Goal: Check status: Check status

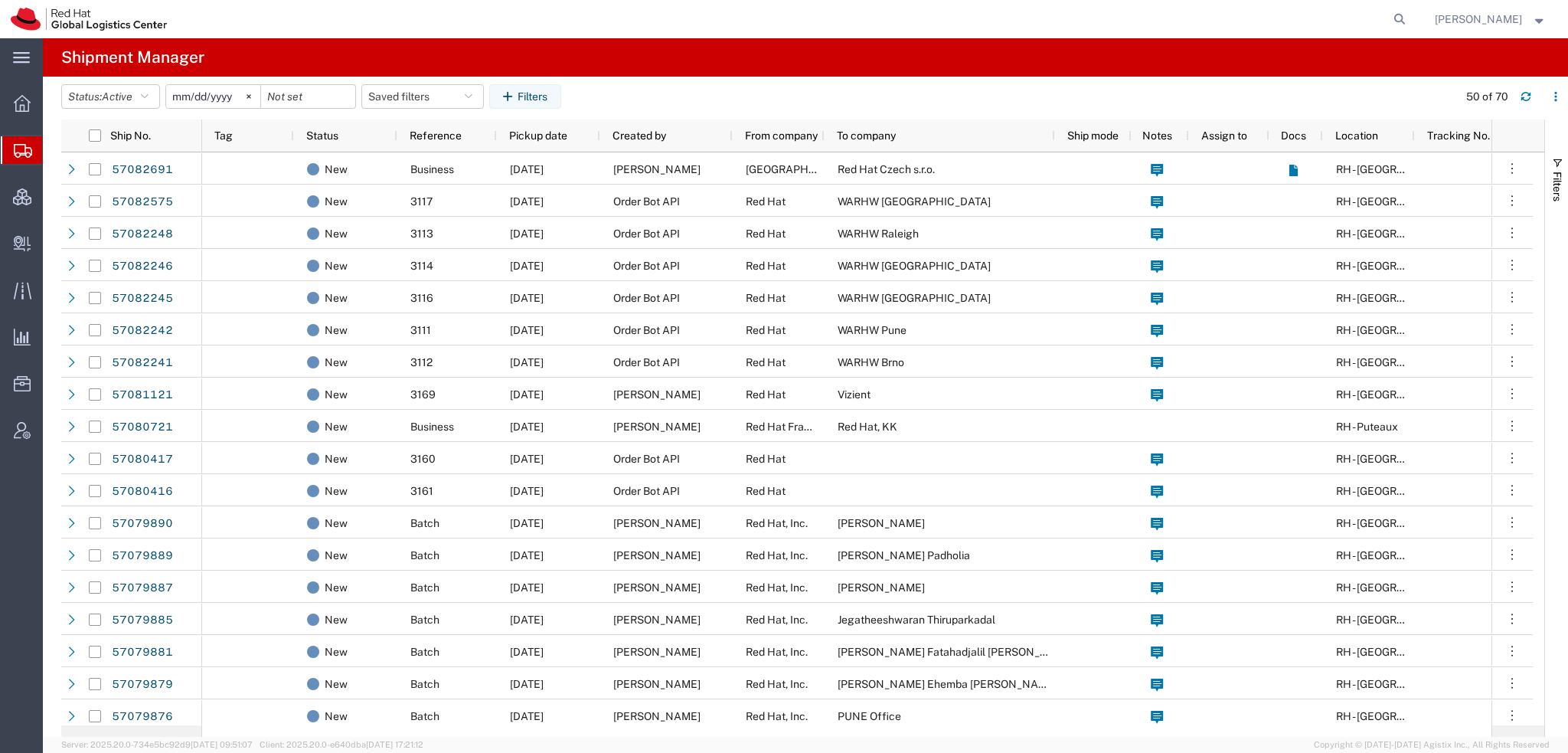
click at [154, 109] on agx-table-filter-chips "Status: Active Active All Approved Booked Canceled Delivered Denied New On Hold…" at bounding box center [756, 101] width 1388 height 35
click at [154, 100] on button "Status: Active" at bounding box center [111, 96] width 99 height 24
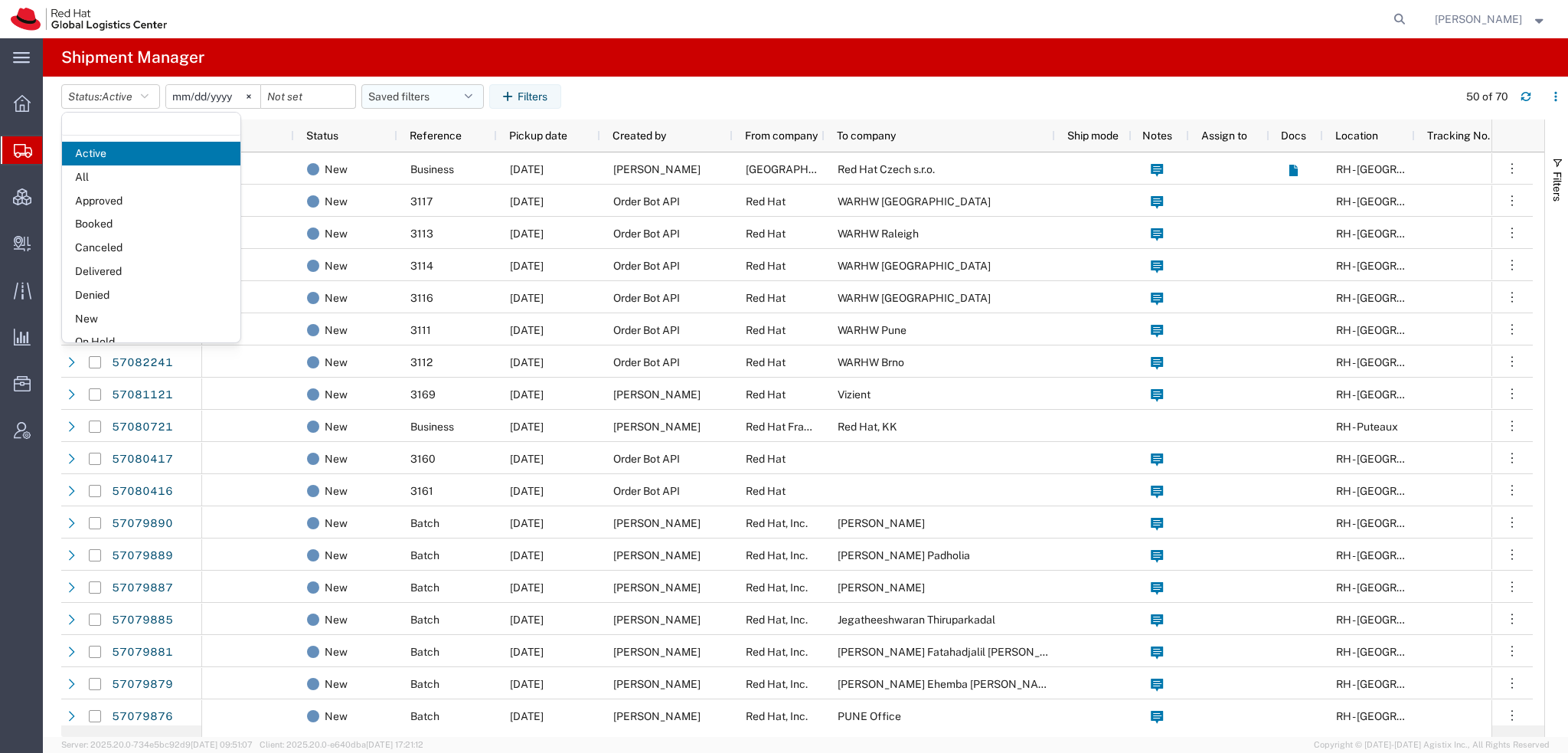
click at [463, 94] on button "Saved filters" at bounding box center [422, 96] width 123 height 24
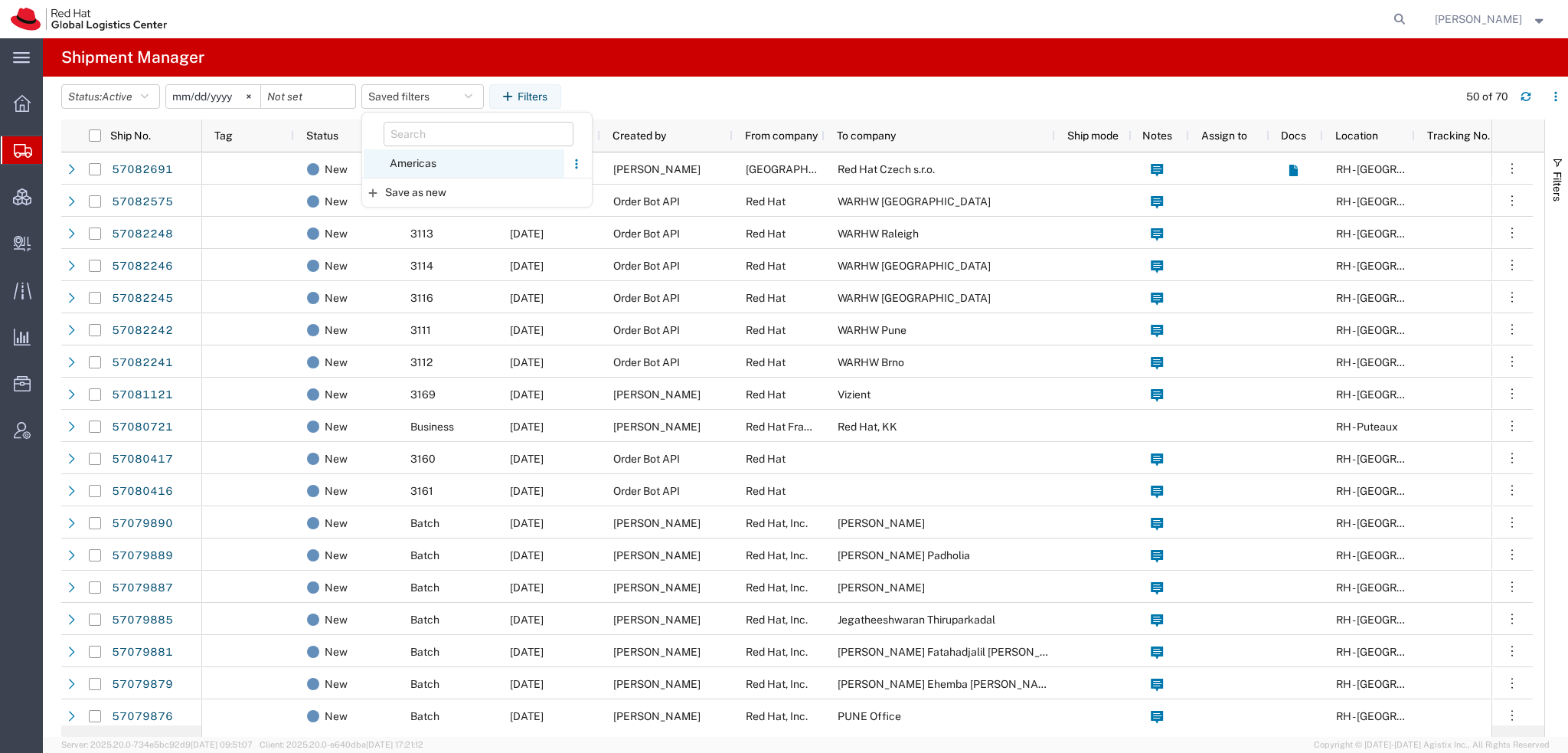
click at [424, 162] on span "Americas" at bounding box center [464, 163] width 201 height 28
type input "[DATE]"
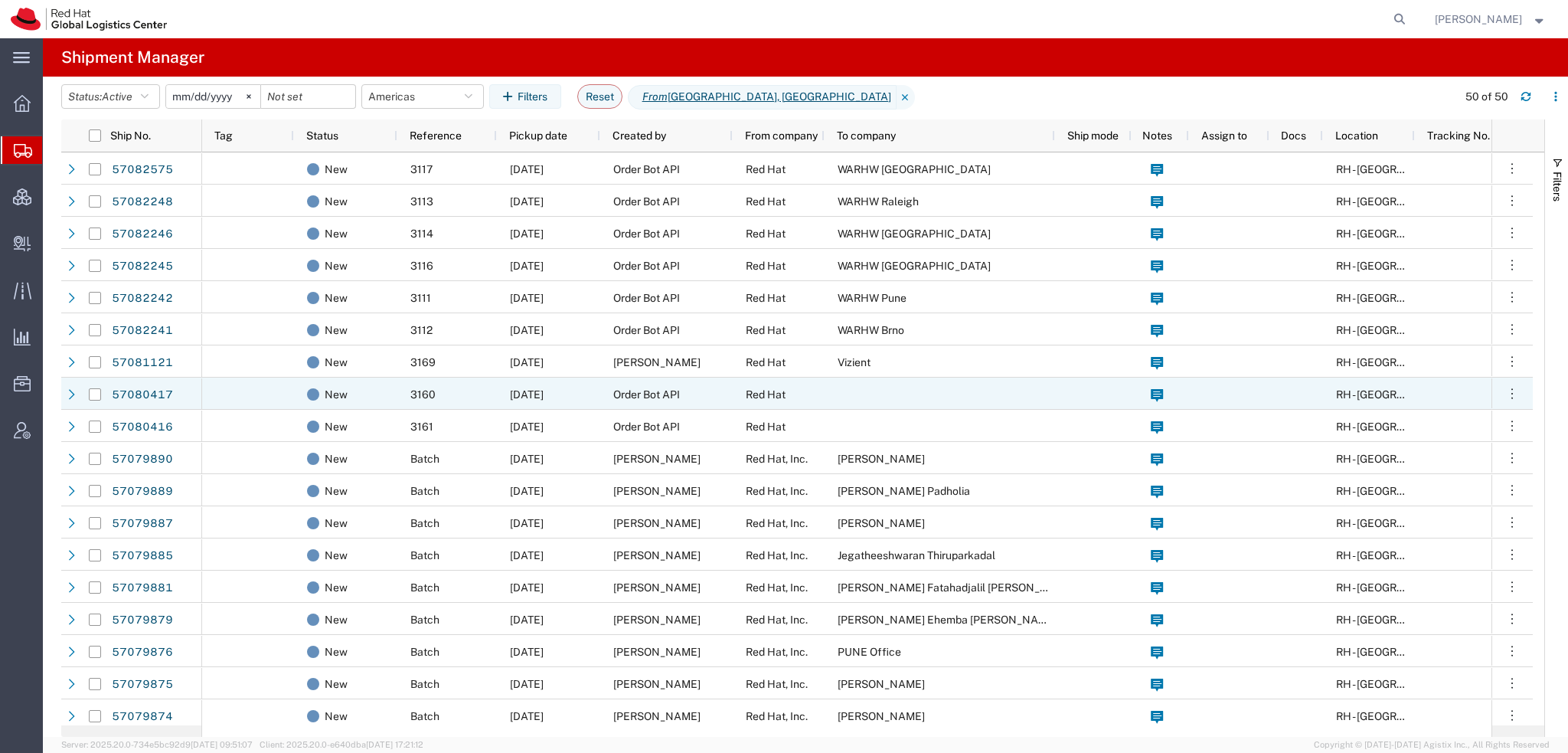
click at [824, 383] on div "Red Hat" at bounding box center [778, 394] width 92 height 33
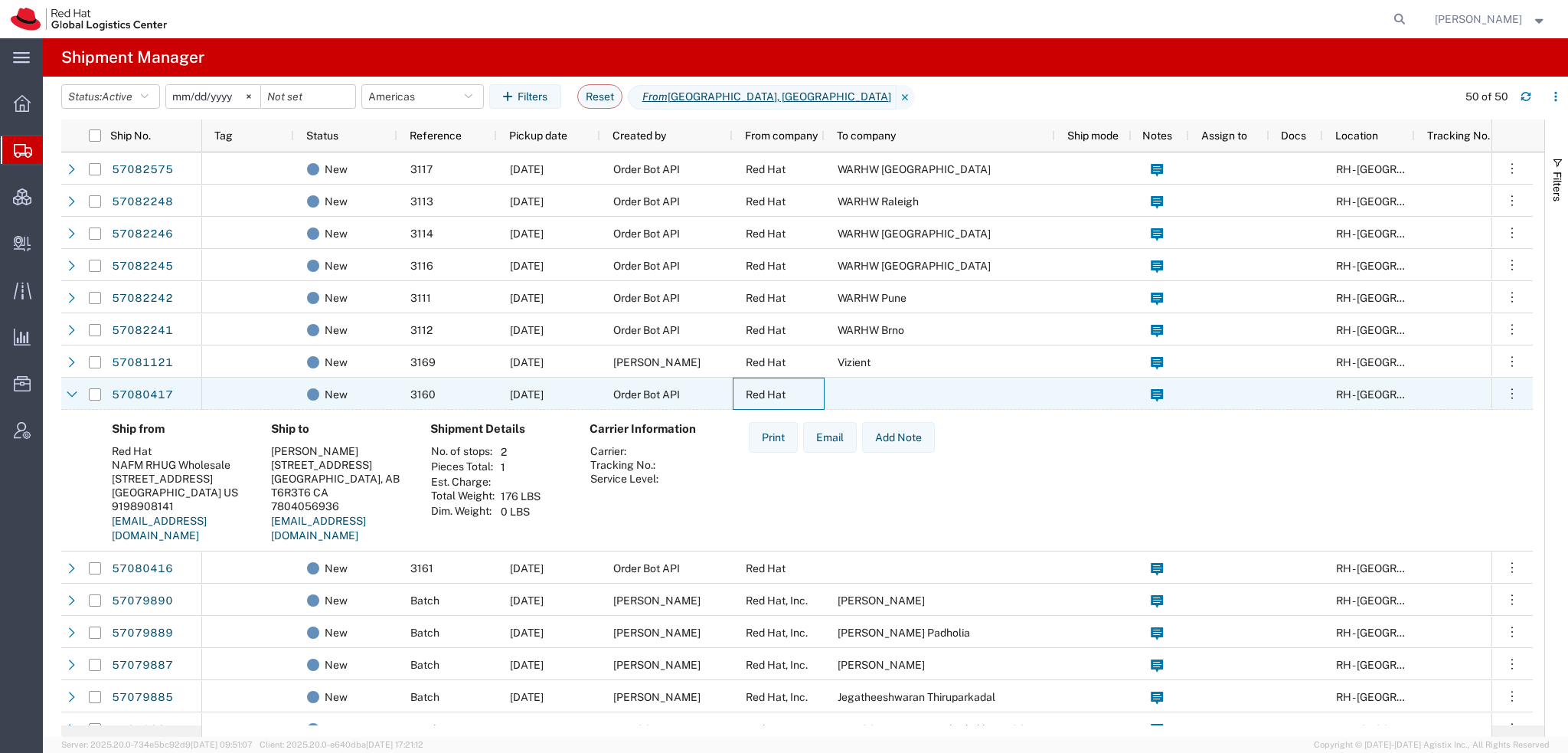
click at [824, 383] on div "Red Hat" at bounding box center [778, 394] width 92 height 33
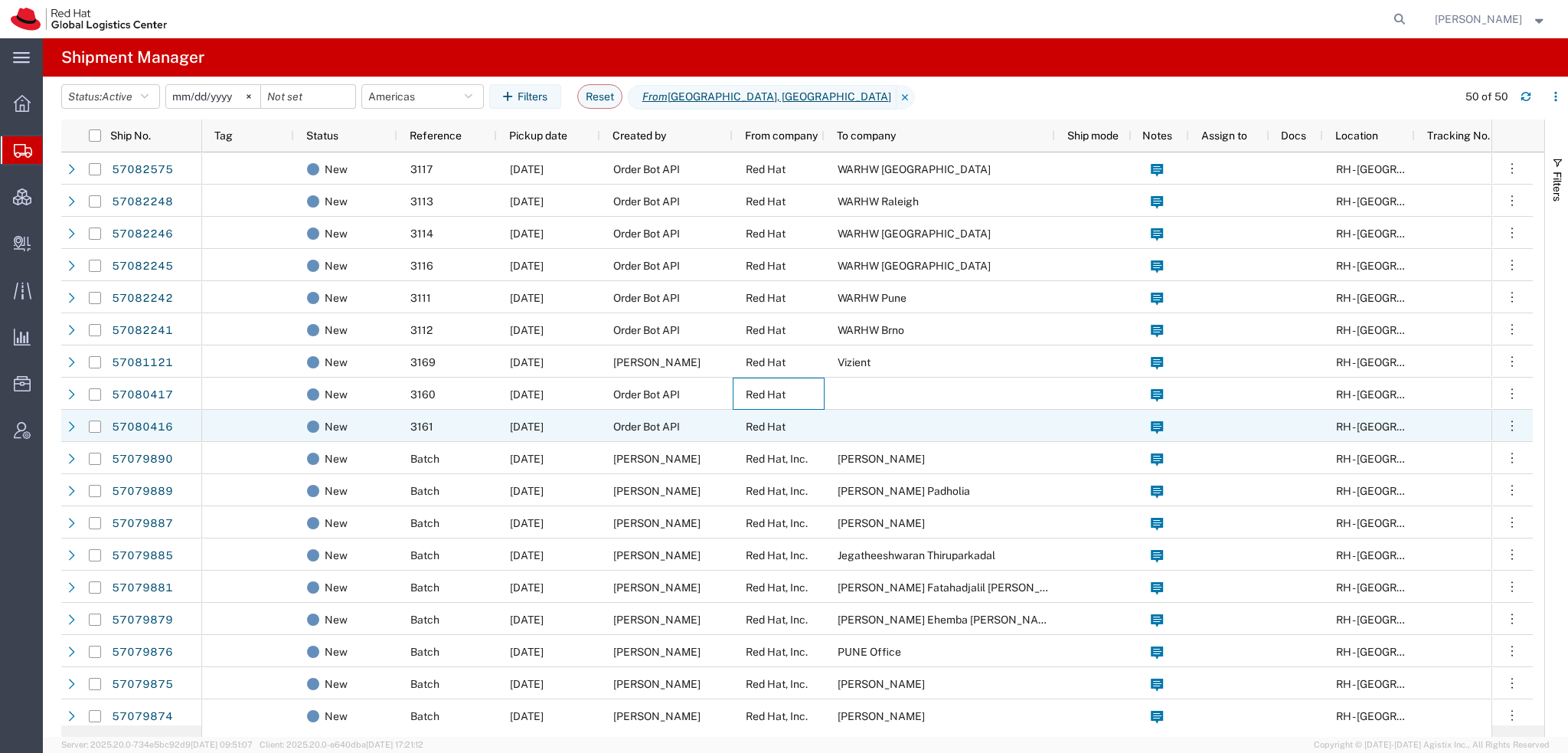
click at [774, 417] on div "Red Hat" at bounding box center [778, 425] width 92 height 33
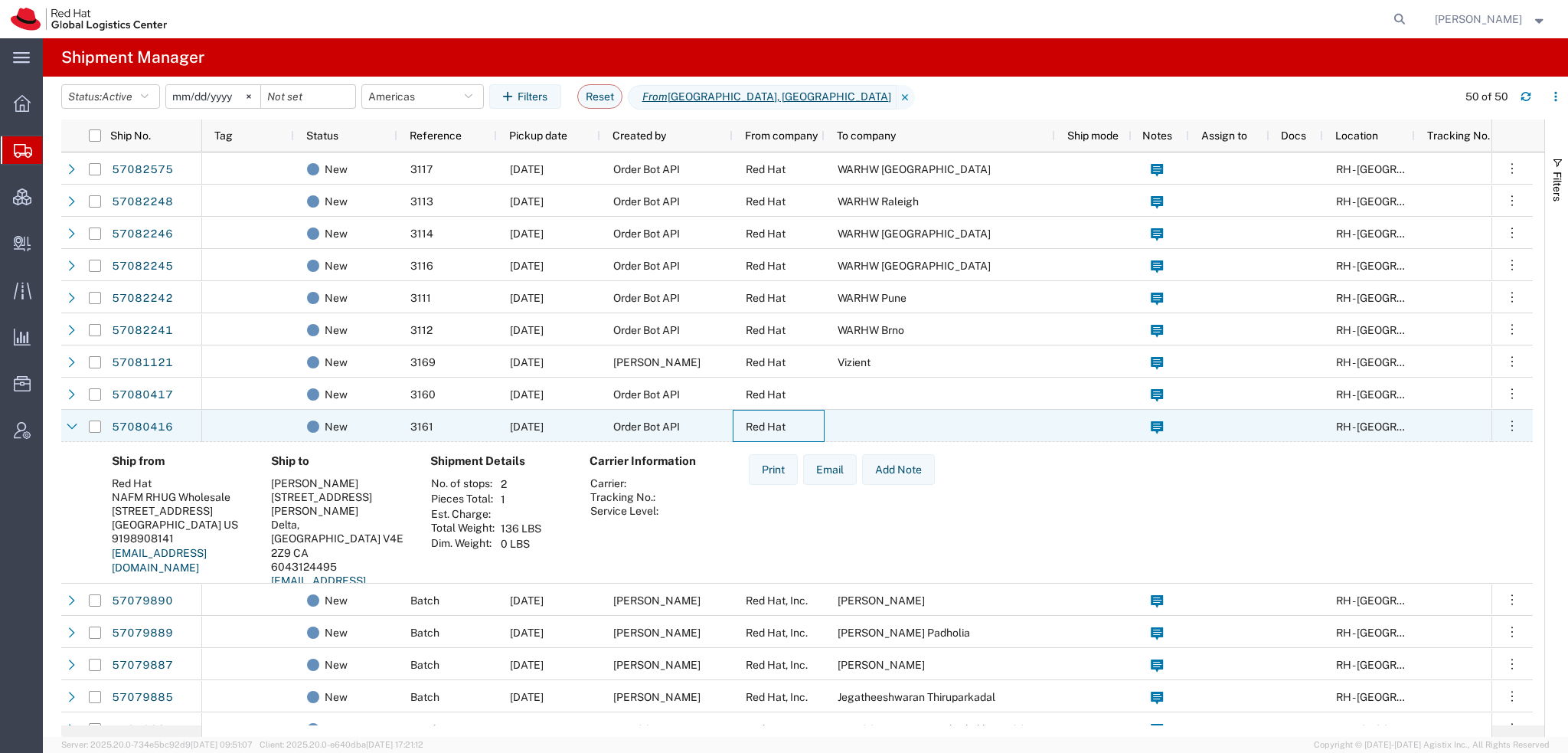
click at [774, 417] on div "Red Hat" at bounding box center [778, 425] width 92 height 33
